Goal: Find specific page/section: Find specific page/section

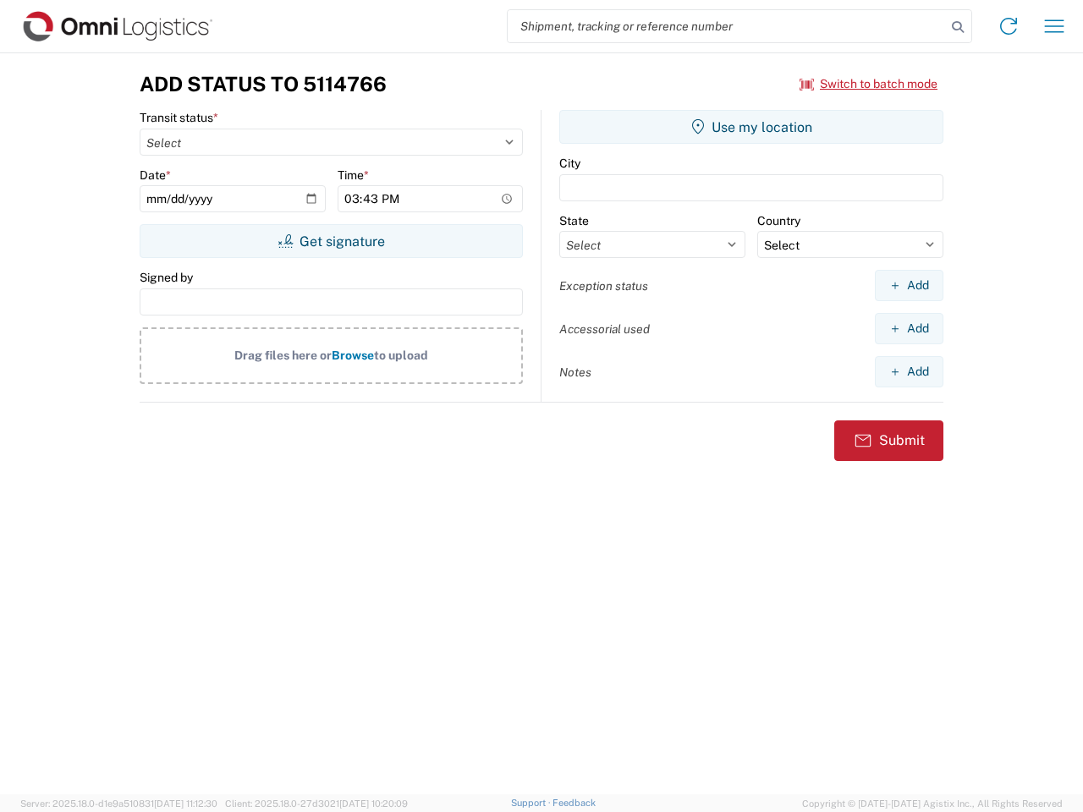
click at [727, 26] on input "search" at bounding box center [727, 26] width 438 height 32
click at [958, 27] on icon at bounding box center [958, 27] width 24 height 24
click at [1008, 26] on icon at bounding box center [1008, 26] width 27 height 27
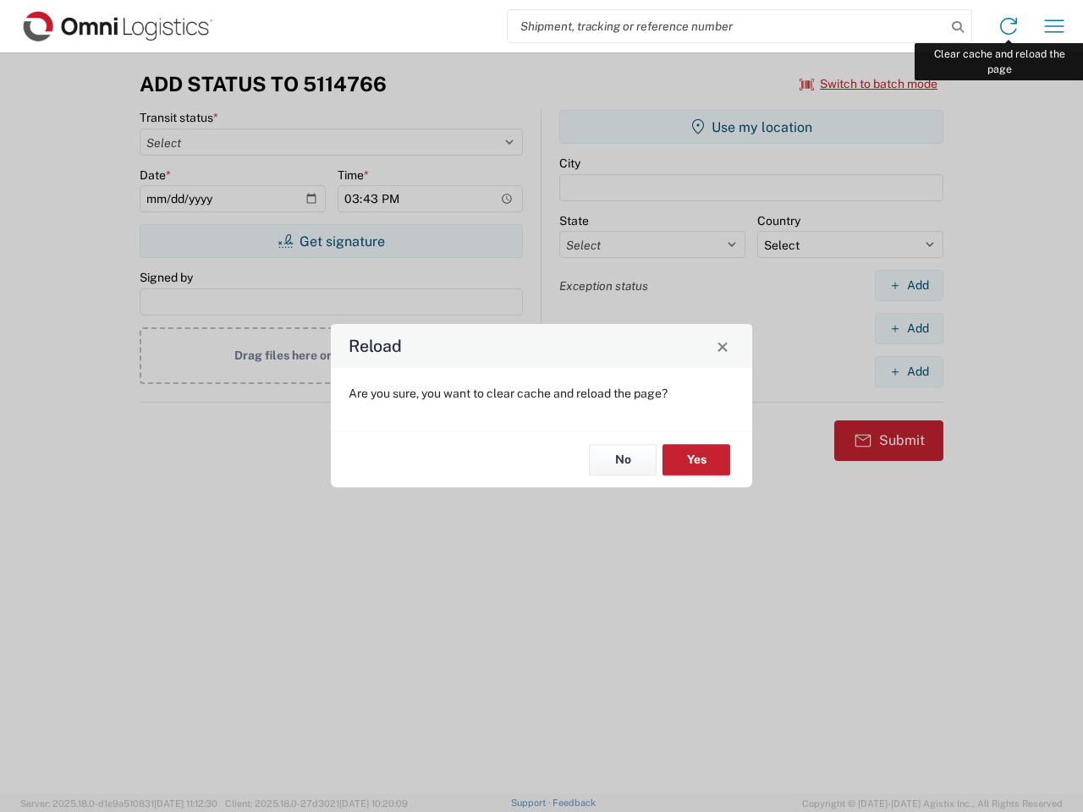
click at [1054, 26] on div "Reload Are you sure, you want to clear cache and reload the page? No Yes" at bounding box center [541, 406] width 1083 height 812
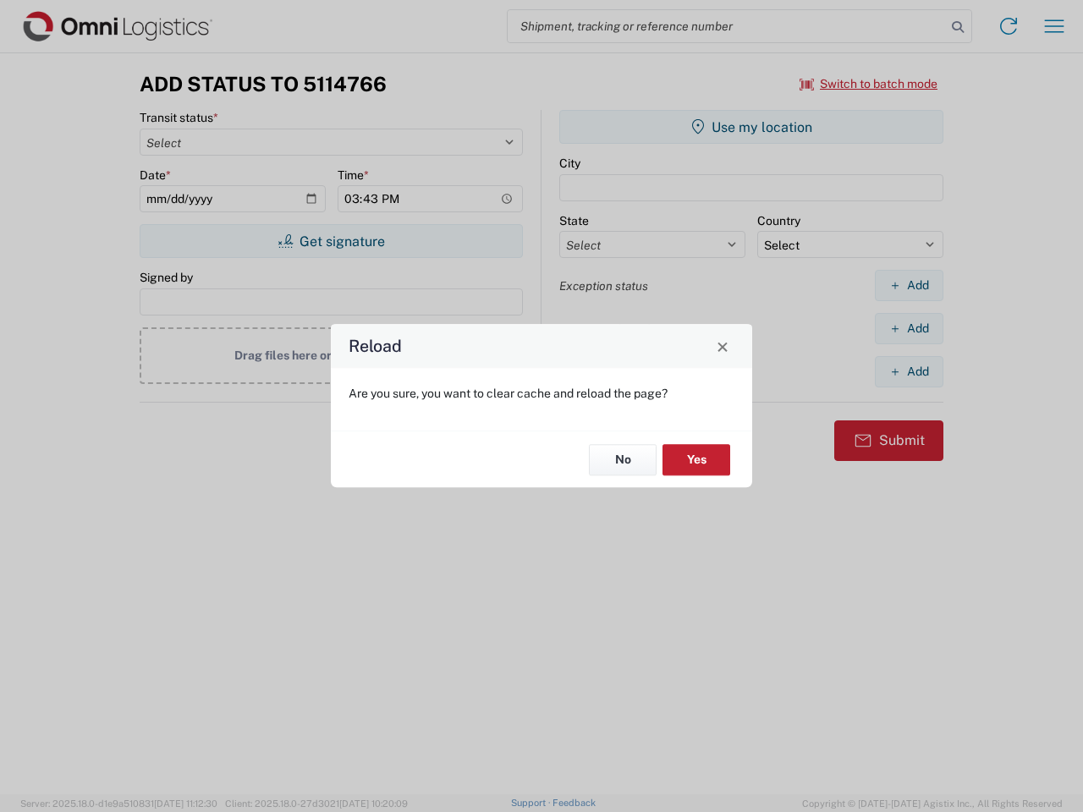
click at [869, 84] on div "Reload Are you sure, you want to clear cache and reload the page? No Yes" at bounding box center [541, 406] width 1083 height 812
click at [331, 241] on div "Reload Are you sure, you want to clear cache and reload the page? No Yes" at bounding box center [541, 406] width 1083 height 812
click at [751, 127] on div "Reload Are you sure, you want to clear cache and reload the page? No Yes" at bounding box center [541, 406] width 1083 height 812
click at [908, 285] on div "Reload Are you sure, you want to clear cache and reload the page? No Yes" at bounding box center [541, 406] width 1083 height 812
click at [908, 328] on div "Reload Are you sure, you want to clear cache and reload the page? No Yes" at bounding box center [541, 406] width 1083 height 812
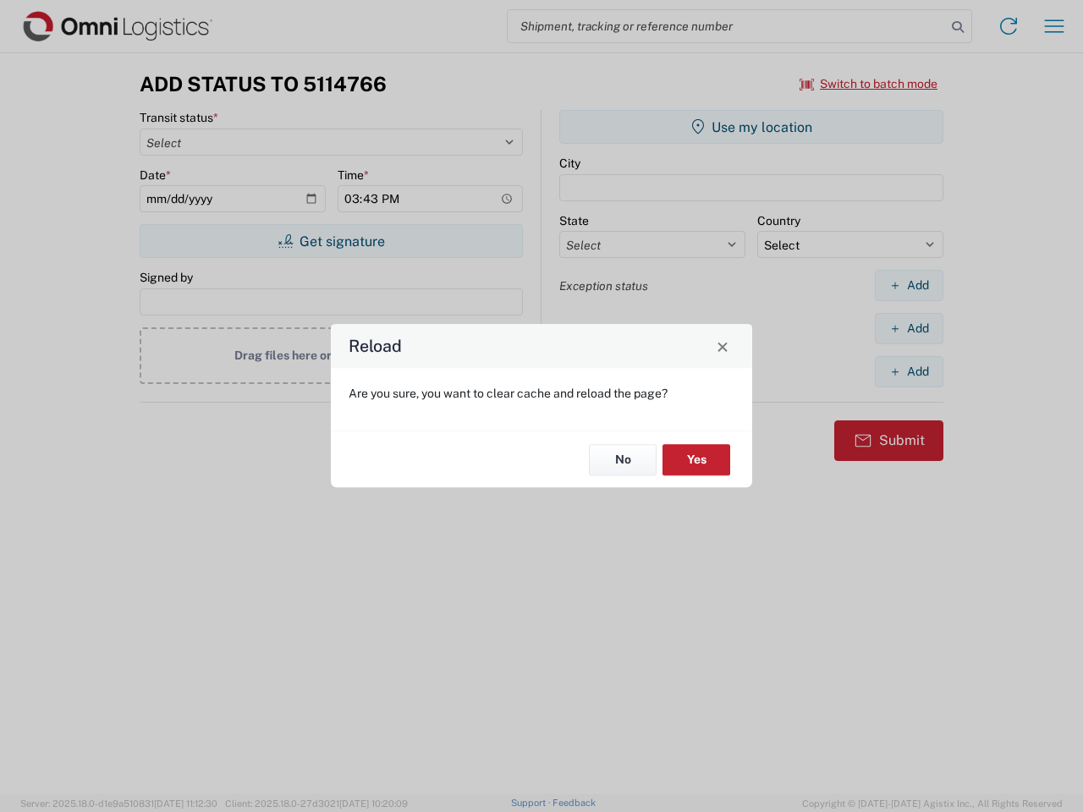
click at [908, 371] on div "Reload Are you sure, you want to clear cache and reload the page? No Yes" at bounding box center [541, 406] width 1083 height 812
